Goal: Task Accomplishment & Management: Manage account settings

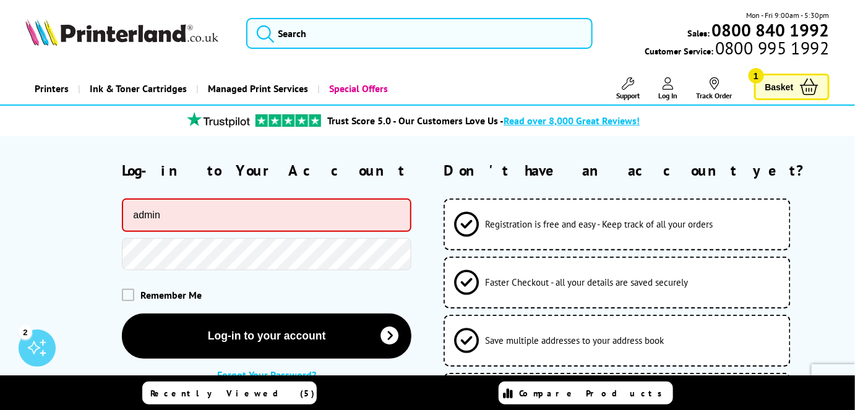
click at [312, 208] on input "admin" at bounding box center [266, 215] width 289 height 33
type input "a"
type input "donyaj@gmail.com"
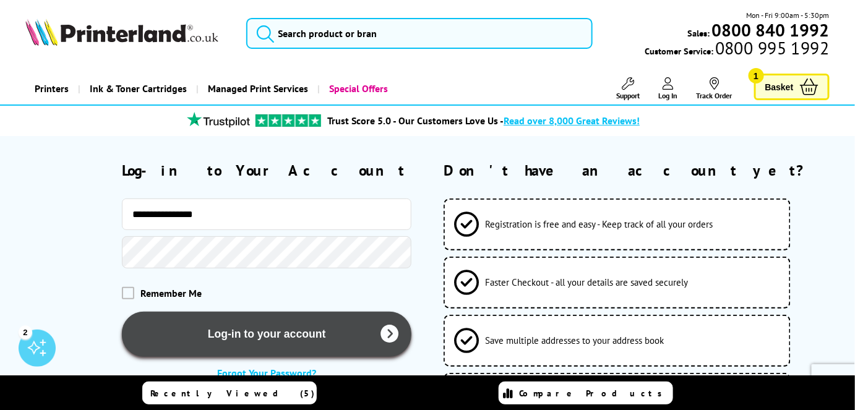
click at [241, 326] on button "Log-in to your account" at bounding box center [266, 334] width 289 height 45
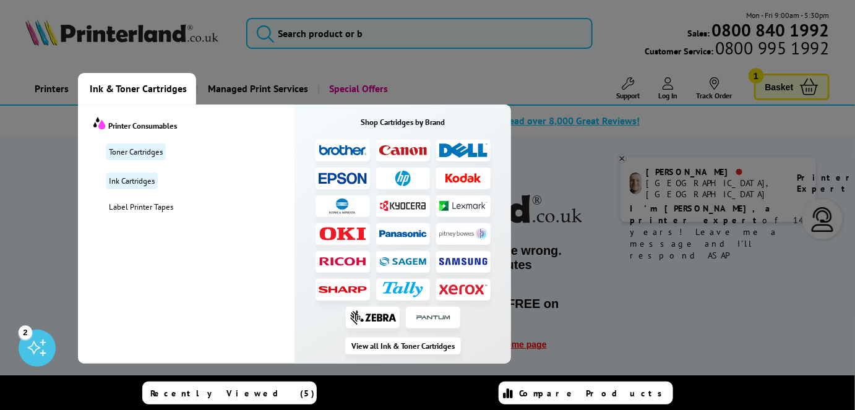
click at [168, 87] on span "Ink & Toner Cartridges" at bounding box center [138, 89] width 97 height 32
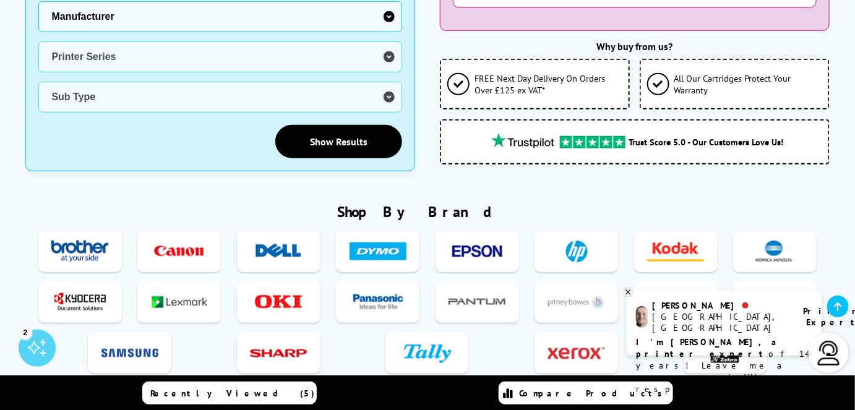
click at [290, 296] on img at bounding box center [278, 302] width 57 height 23
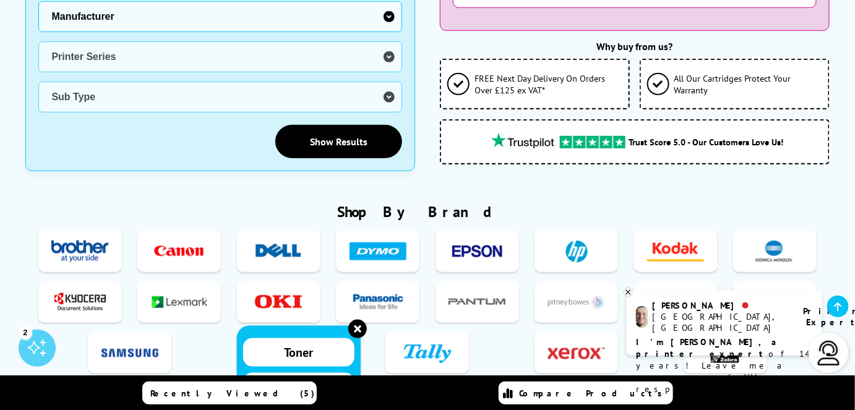
click at [294, 351] on link "Toner" at bounding box center [298, 352] width 111 height 28
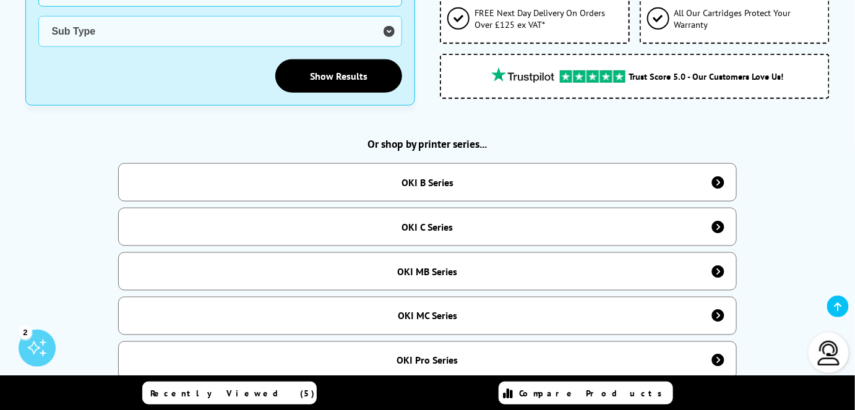
scroll to position [483, 0]
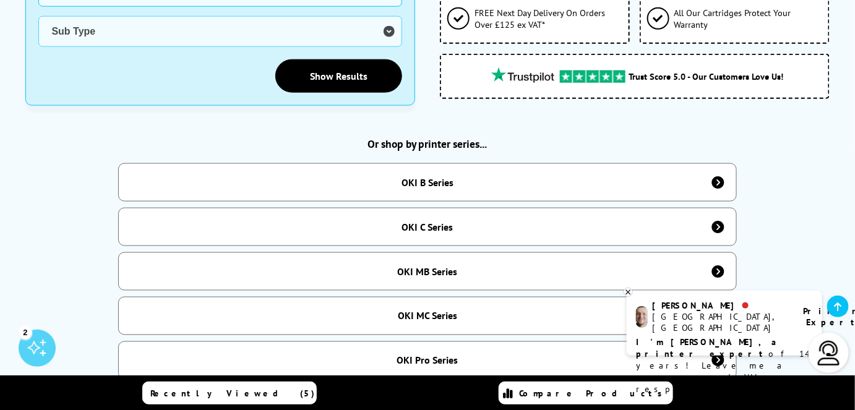
click at [425, 163] on div "OKI B Series" at bounding box center [427, 182] width 618 height 38
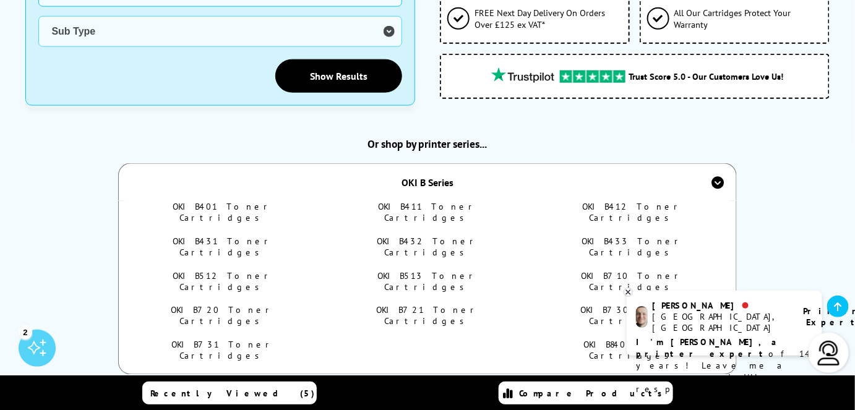
click at [244, 201] on link "OKI B401 Toner Cartridges" at bounding box center [223, 212] width 100 height 22
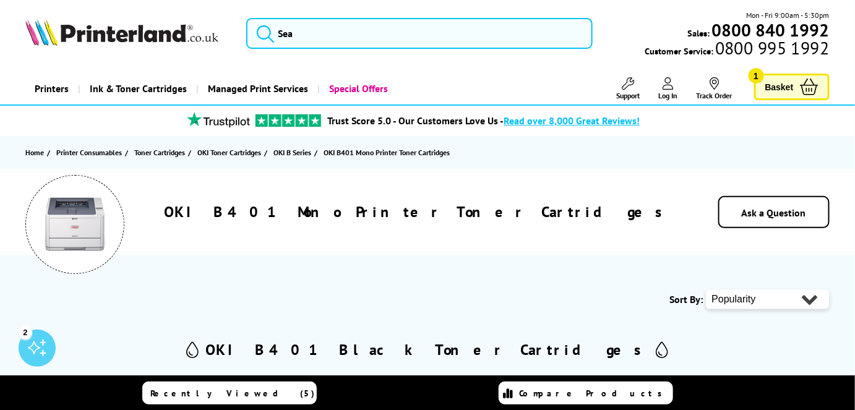
click at [670, 80] on icon at bounding box center [667, 83] width 11 height 12
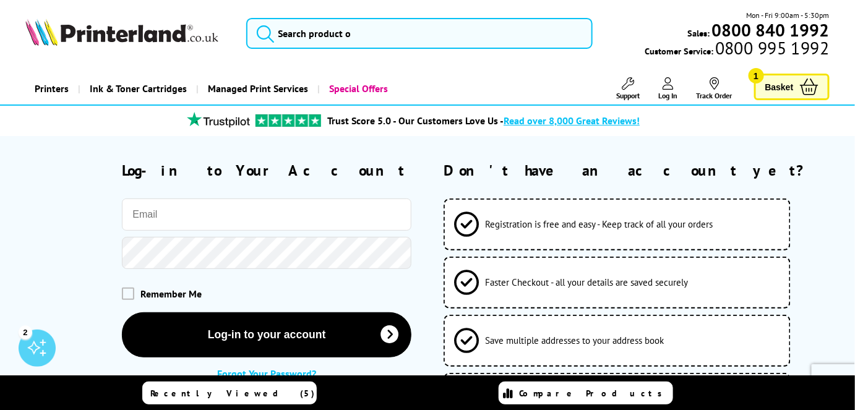
type input "[PERSON_NAME][EMAIL_ADDRESS]"
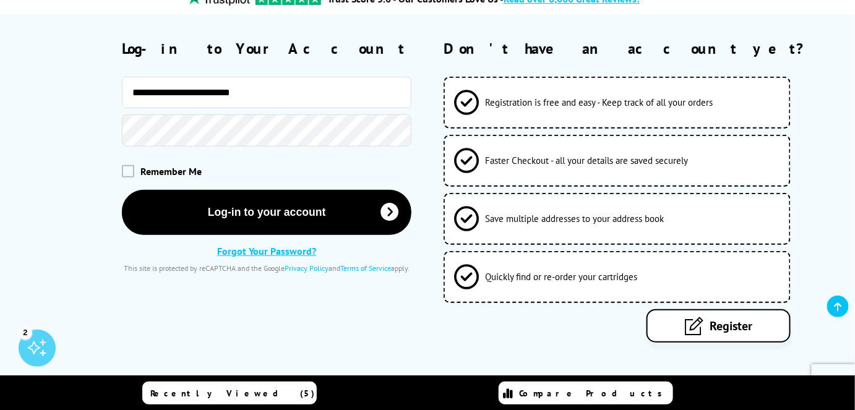
scroll to position [171, 0]
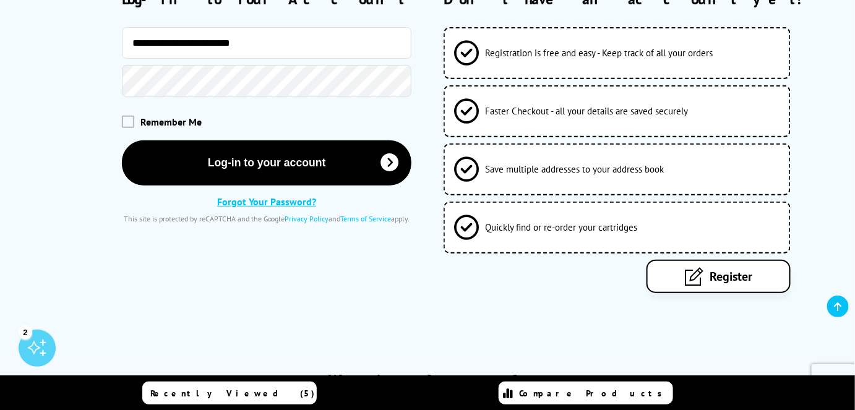
click at [704, 278] on link "Register" at bounding box center [718, 276] width 144 height 33
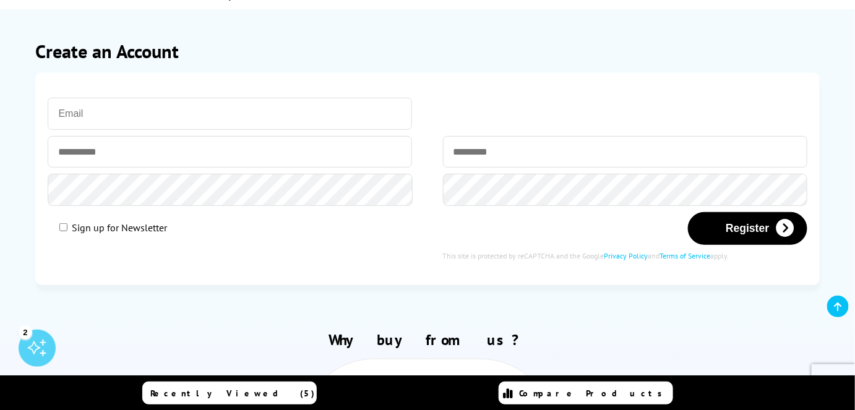
click at [201, 128] on input "email" at bounding box center [230, 114] width 364 height 32
type input "donyaj@gmail.com"
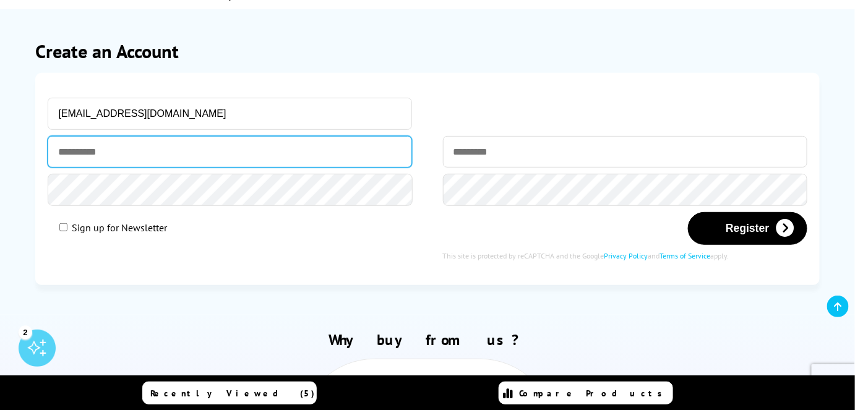
type input "*********"
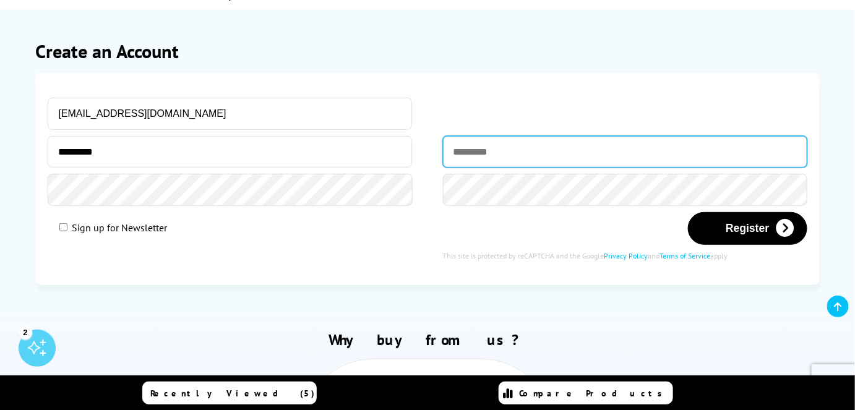
type input "*********"
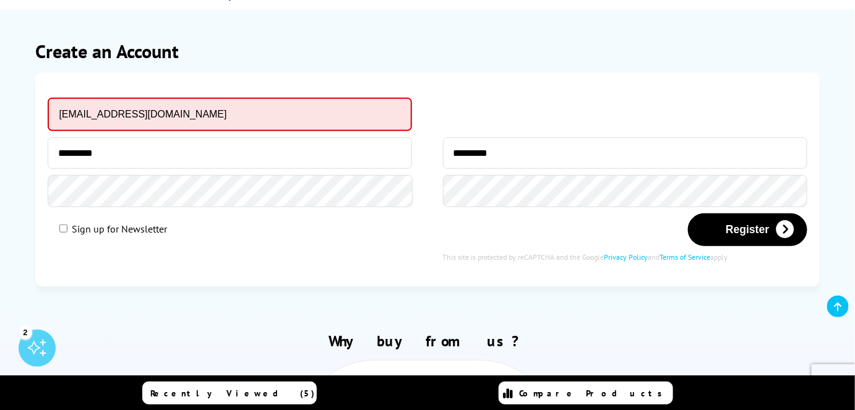
click at [79, 108] on input "donyaj@gmail.com" at bounding box center [230, 114] width 364 height 33
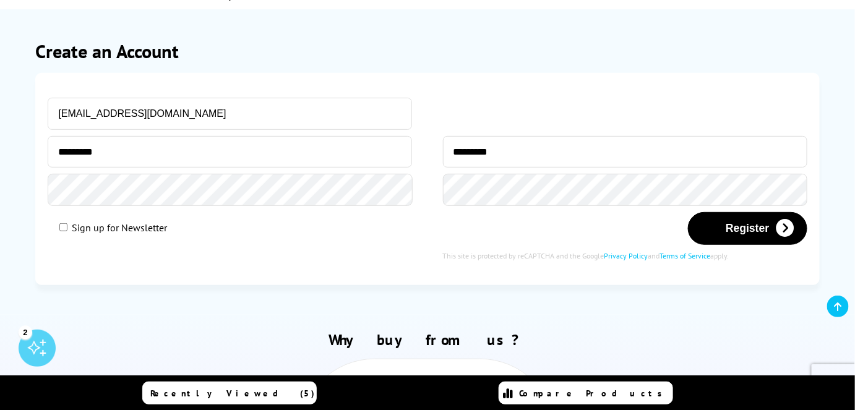
type input "[EMAIL_ADDRESS][DOMAIN_NAME]"
click at [195, 67] on section "Create an Account Please correct the following errors with your submission: don…" at bounding box center [426, 161] width 803 height 305
click at [539, 64] on section "Create an Account Please correct the following errors with your submission: don…" at bounding box center [426, 161] width 803 height 305
click at [748, 232] on button "Register" at bounding box center [747, 228] width 119 height 33
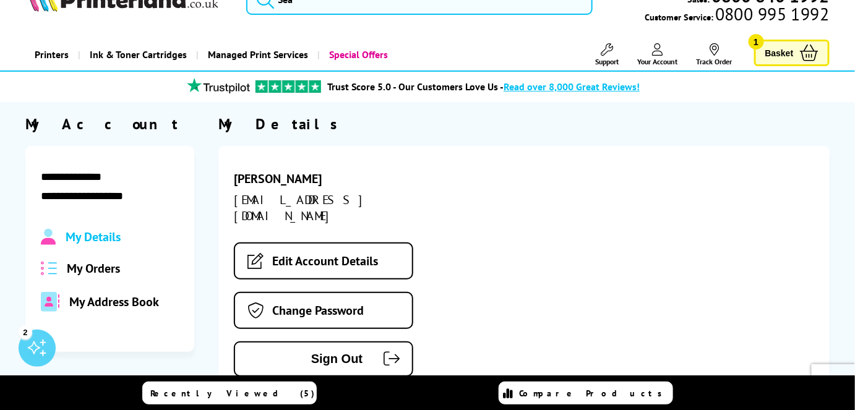
scroll to position [33, 0]
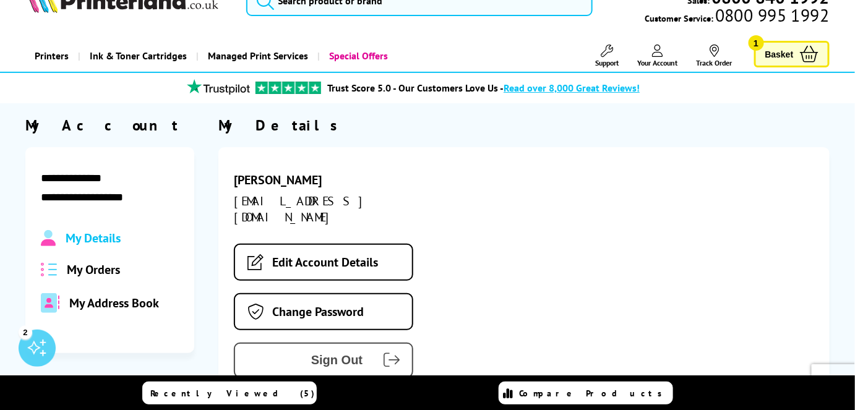
click at [325, 353] on span "Sign Out" at bounding box center [308, 360] width 109 height 14
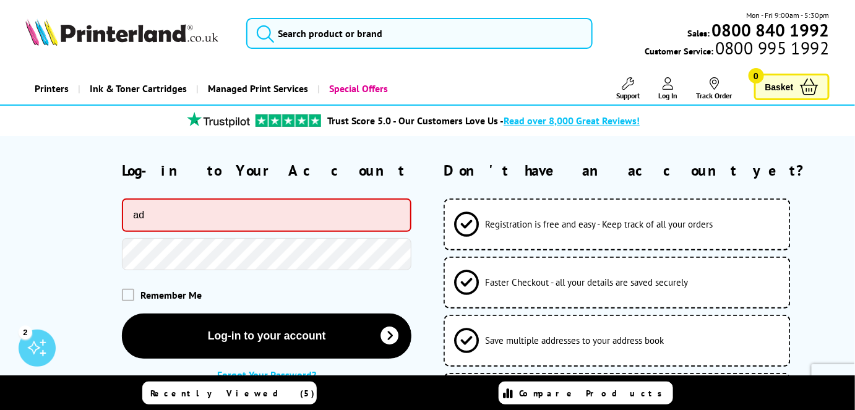
type input "a"
type input "dony123aj@g"
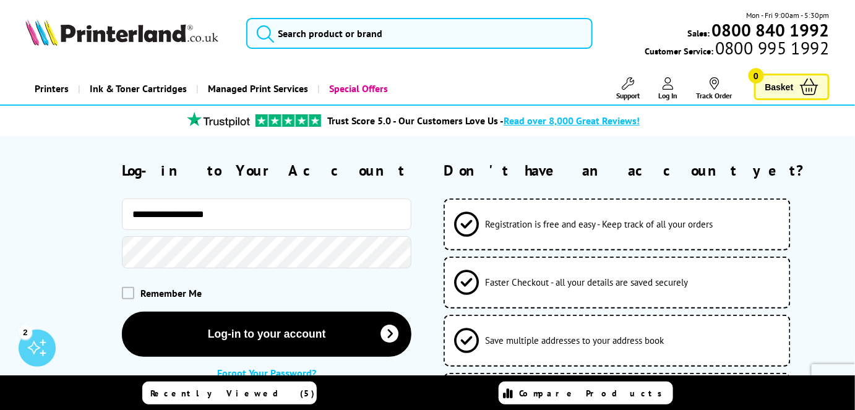
type input "**********"
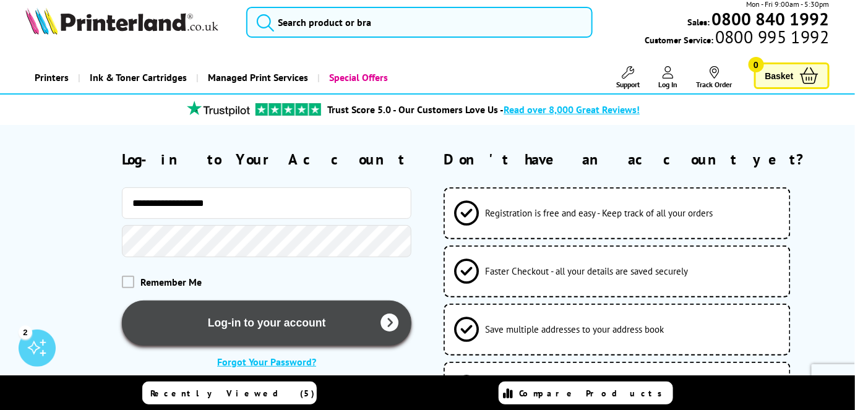
click at [197, 316] on button "Log-in to your account" at bounding box center [266, 323] width 289 height 45
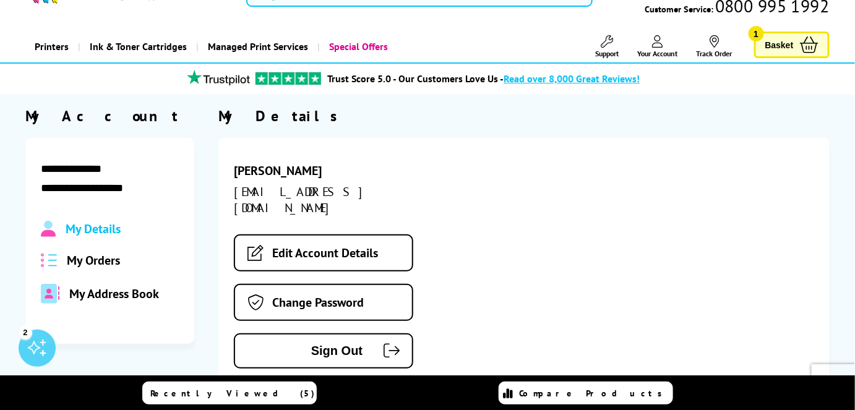
scroll to position [43, 0]
click at [92, 255] on span "My Orders" at bounding box center [93, 260] width 53 height 16
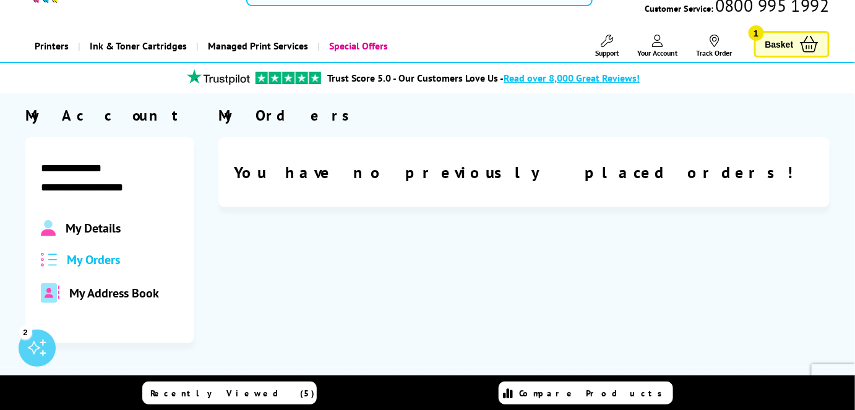
click at [111, 228] on span "My Details" at bounding box center [93, 228] width 55 height 16
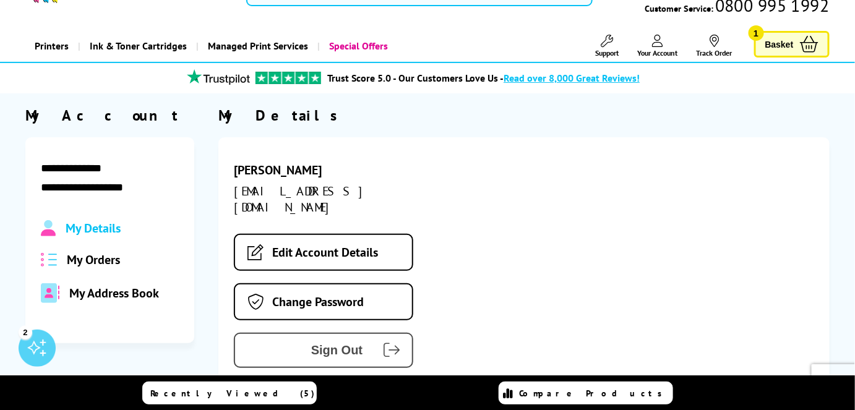
click at [344, 343] on span "Sign Out" at bounding box center [308, 350] width 109 height 14
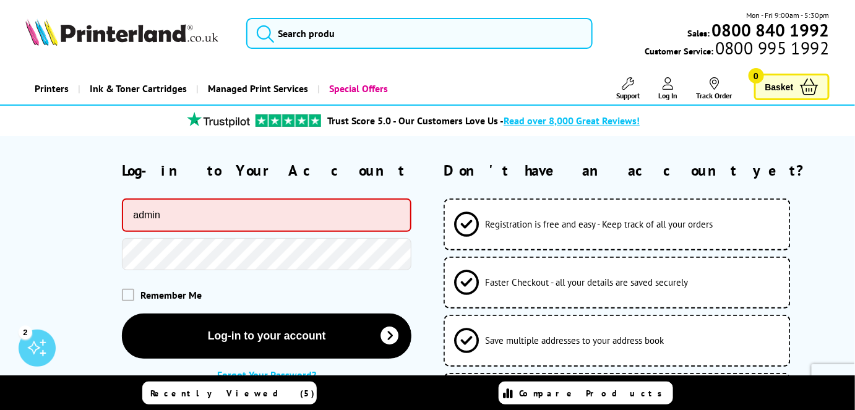
click at [247, 207] on input "admin" at bounding box center [266, 215] width 289 height 33
type input "a"
type input "[EMAIL_ADDRESS][DOMAIN_NAME]"
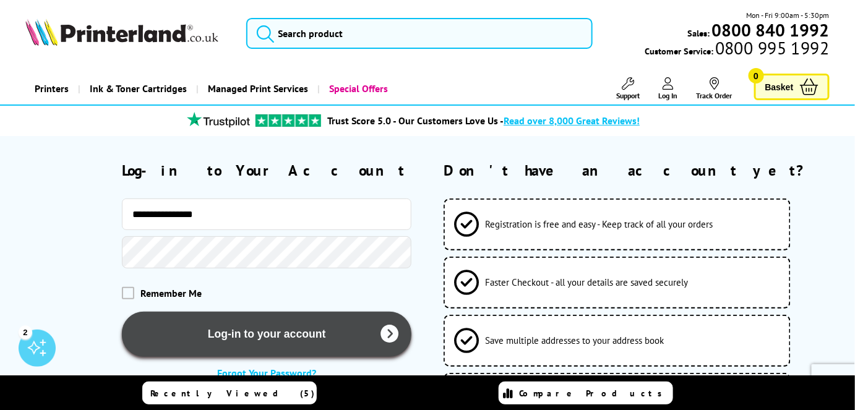
click at [216, 328] on button "Log-in to your account" at bounding box center [266, 334] width 289 height 45
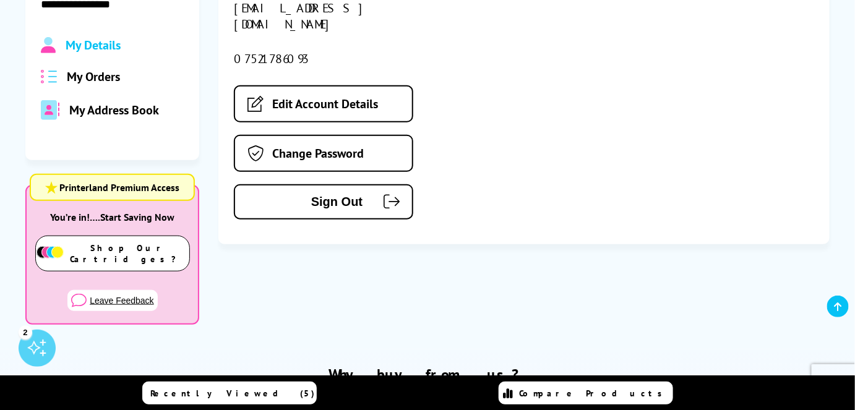
scroll to position [226, 0]
click at [336, 194] on span "Sign Out" at bounding box center [308, 201] width 109 height 14
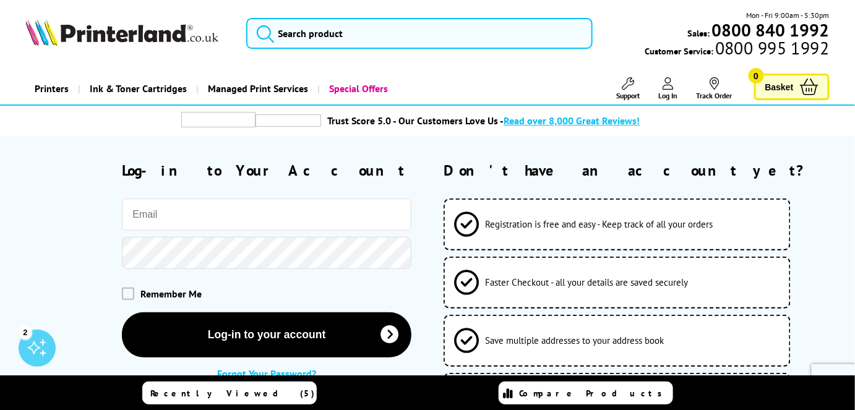
type input "[EMAIL_ADDRESS][DOMAIN_NAME]"
